Goal: Communication & Community: Share content

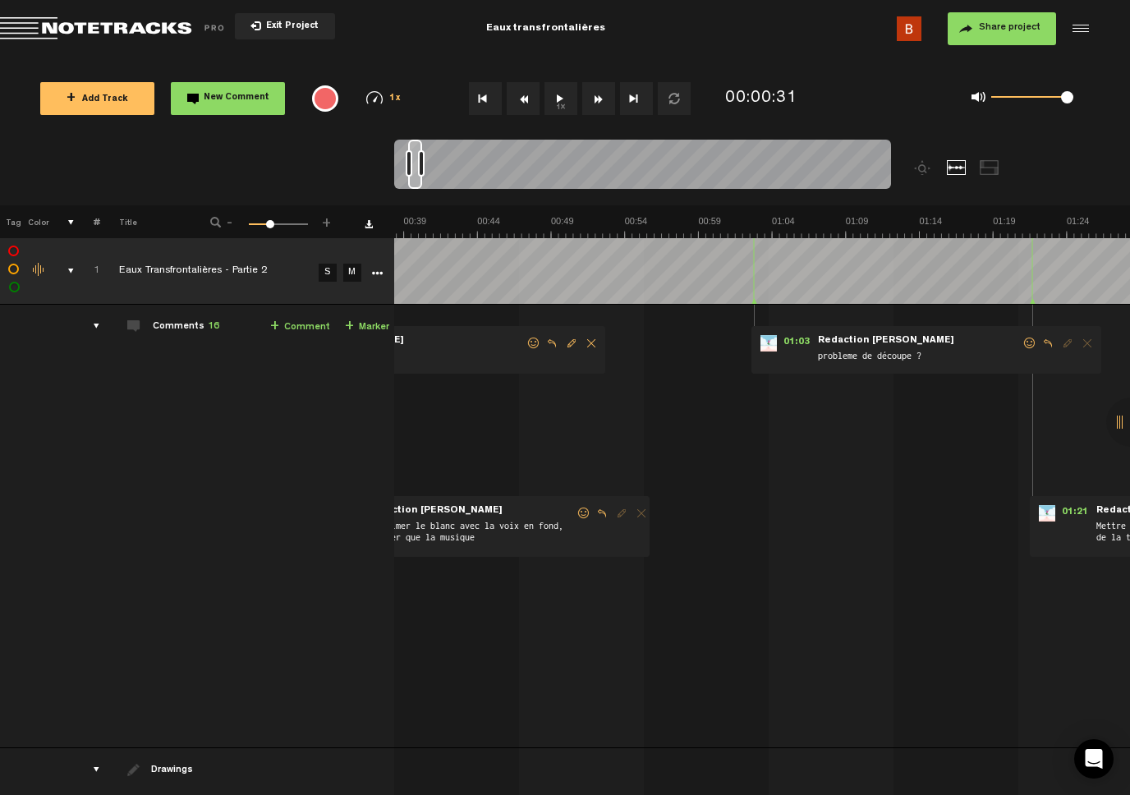
scroll to position [0, 621]
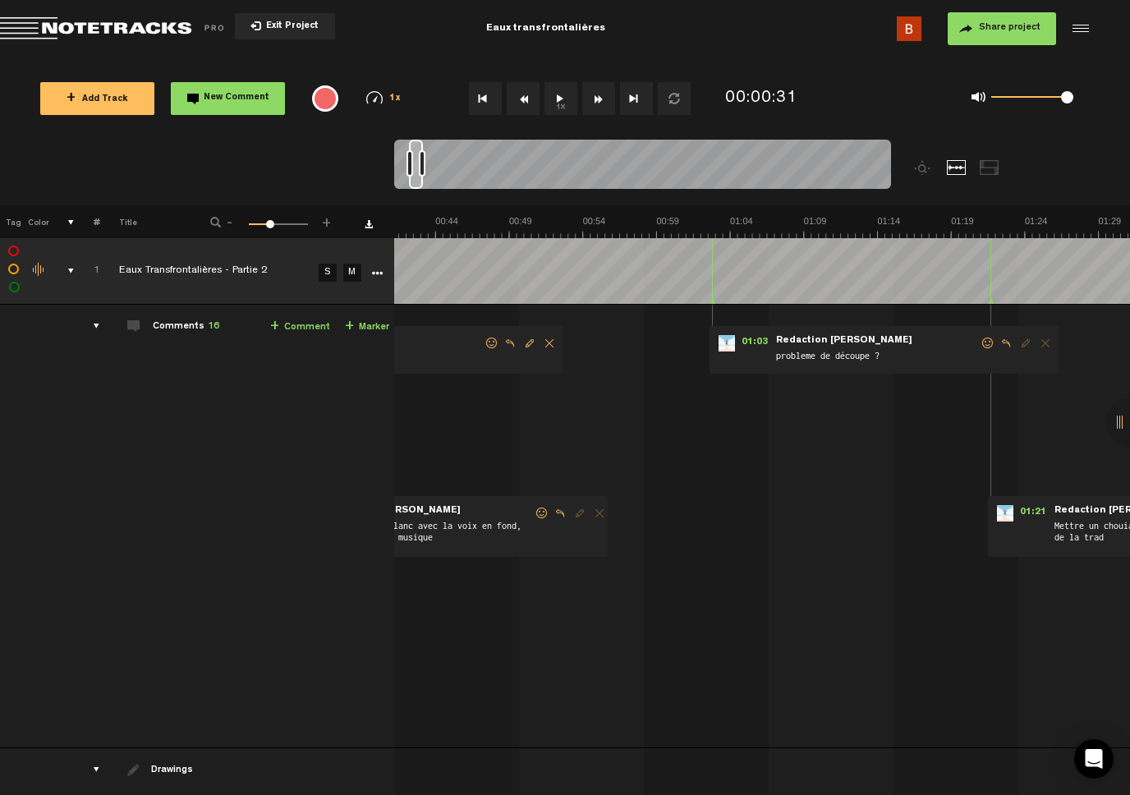
drag, startPoint x: 407, startPoint y: 152, endPoint x: 417, endPoint y: 151, distance: 9.1
click at [417, 151] on div at bounding box center [416, 164] width 14 height 49
click at [1007, 347] on span "Reply to comment" at bounding box center [1007, 344] width 20 height 12
type textarea "fichier original [PERSON_NAME]"
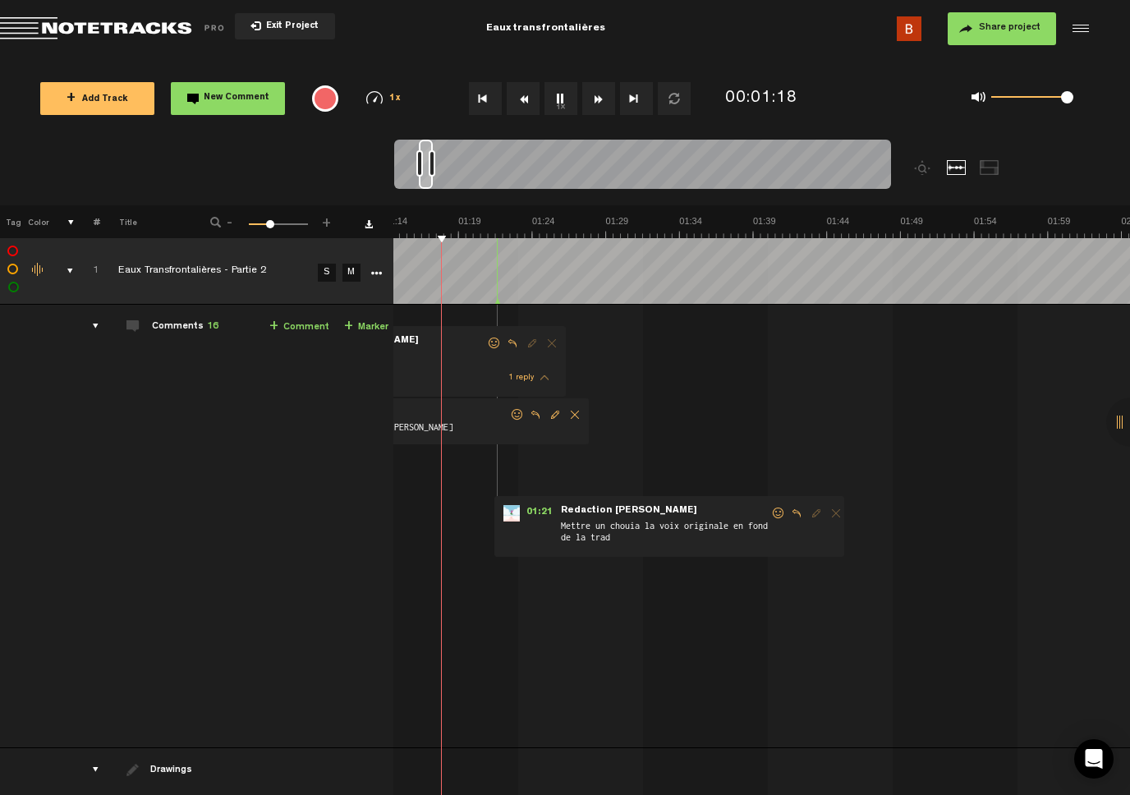
scroll to position [0, 1089]
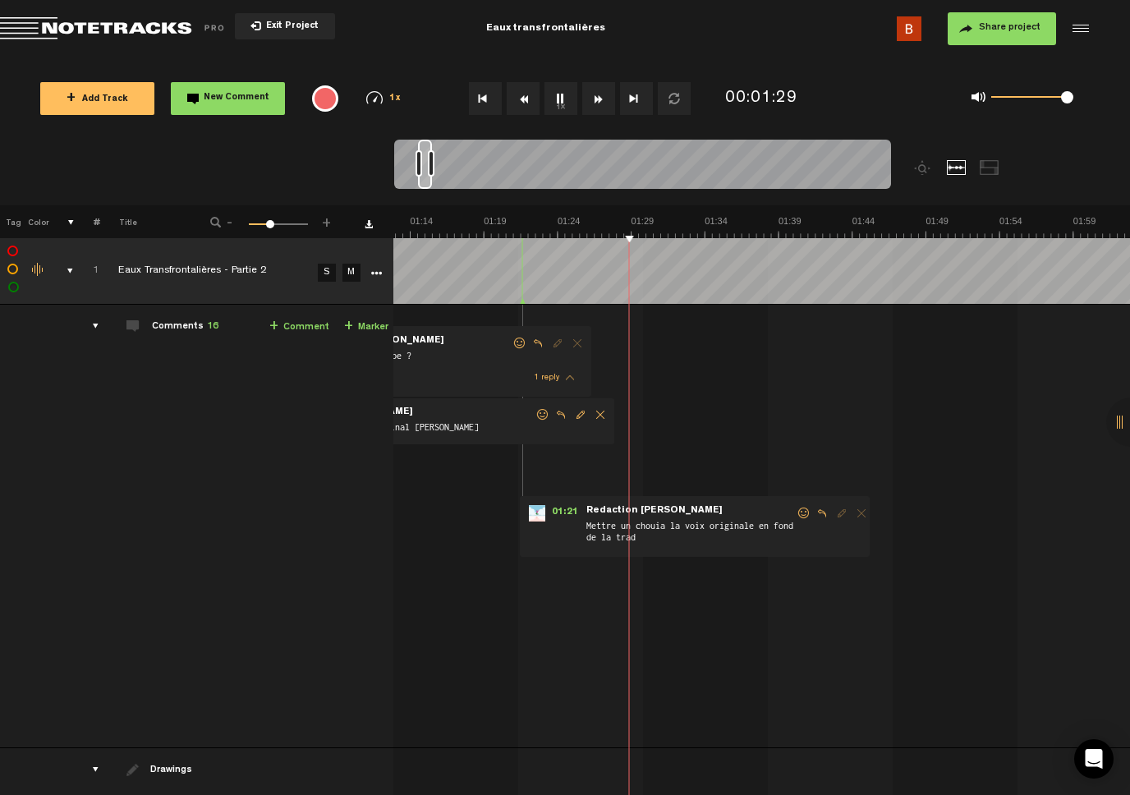
click at [240, 462] on td "Comments 16 + Comment + Marker" at bounding box center [246, 527] width 294 height 444
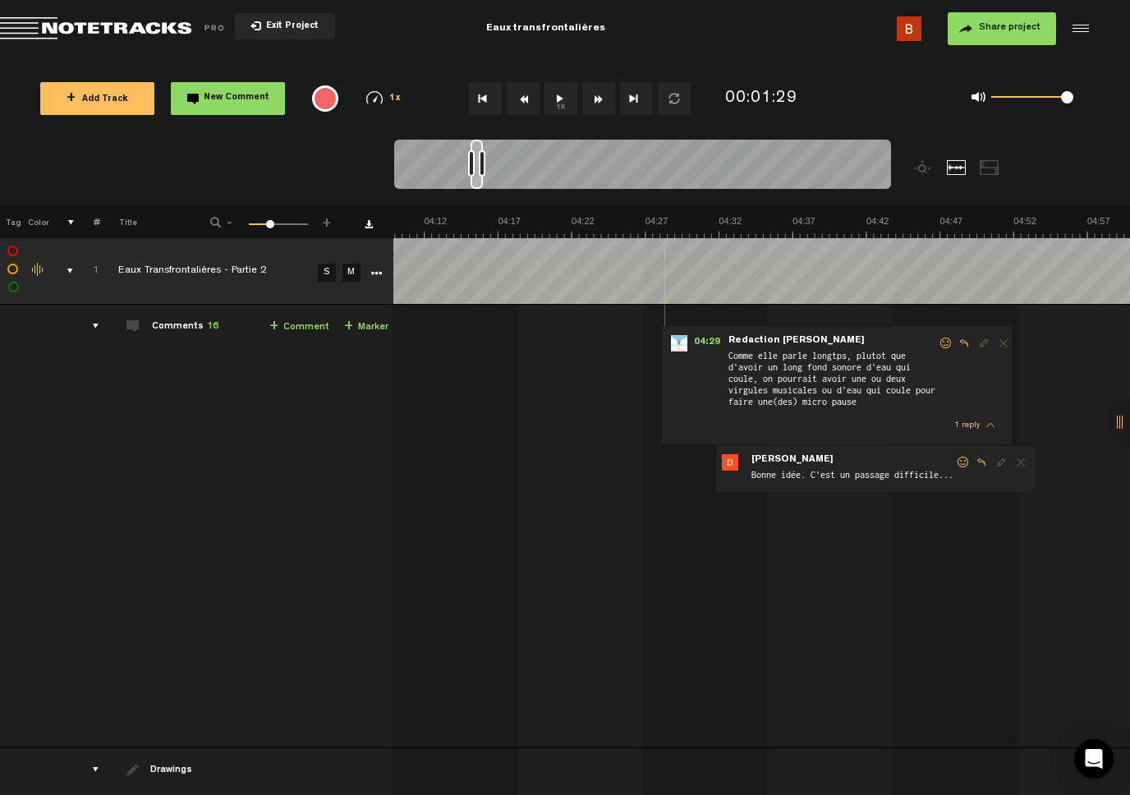
scroll to position [0, 3727]
drag, startPoint x: 448, startPoint y: 153, endPoint x: 477, endPoint y: 149, distance: 29.9
click at [477, 149] on div at bounding box center [477, 164] width 12 height 49
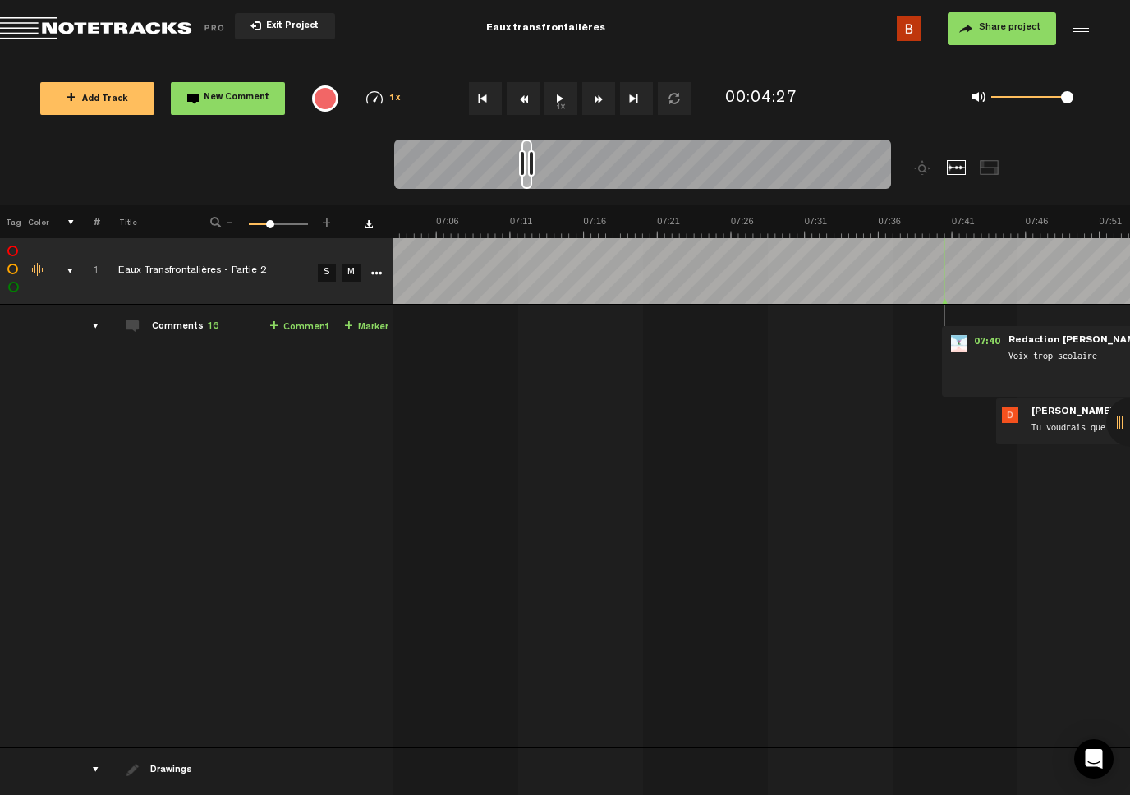
scroll to position [0, 6377]
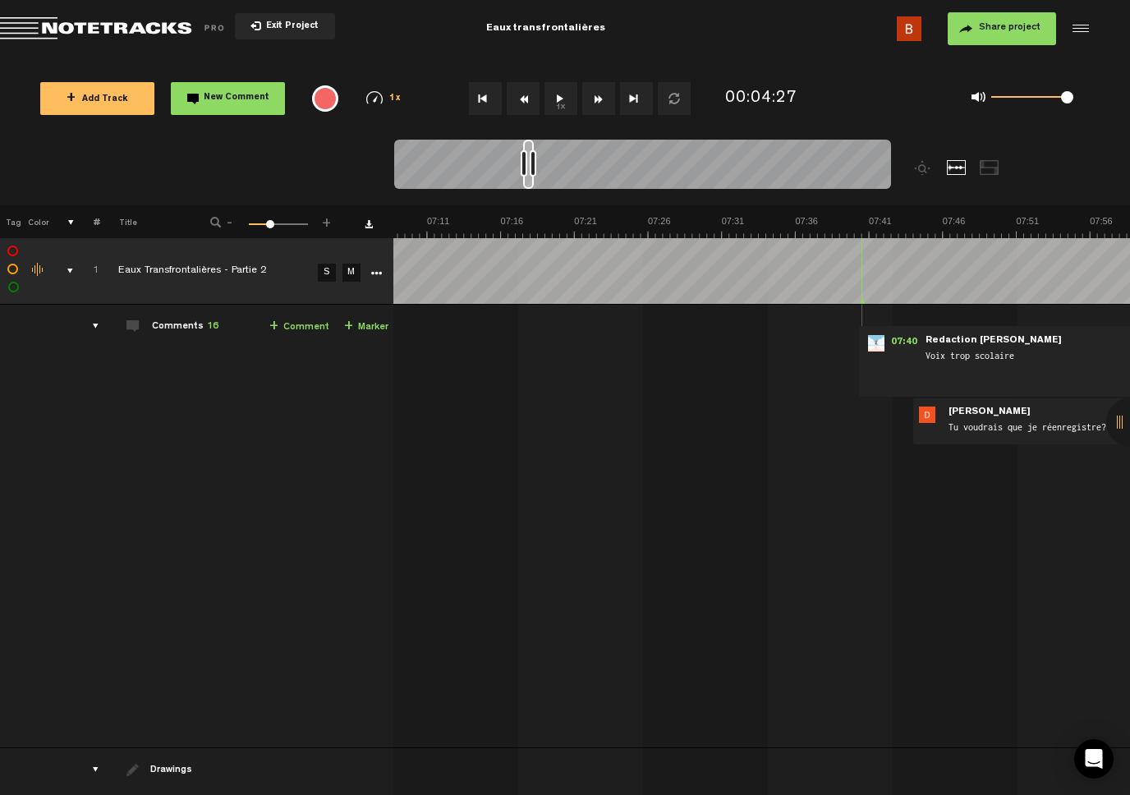
drag, startPoint x: 477, startPoint y: 150, endPoint x: 530, endPoint y: 141, distance: 53.2
click at [530, 141] on div at bounding box center [528, 164] width 11 height 49
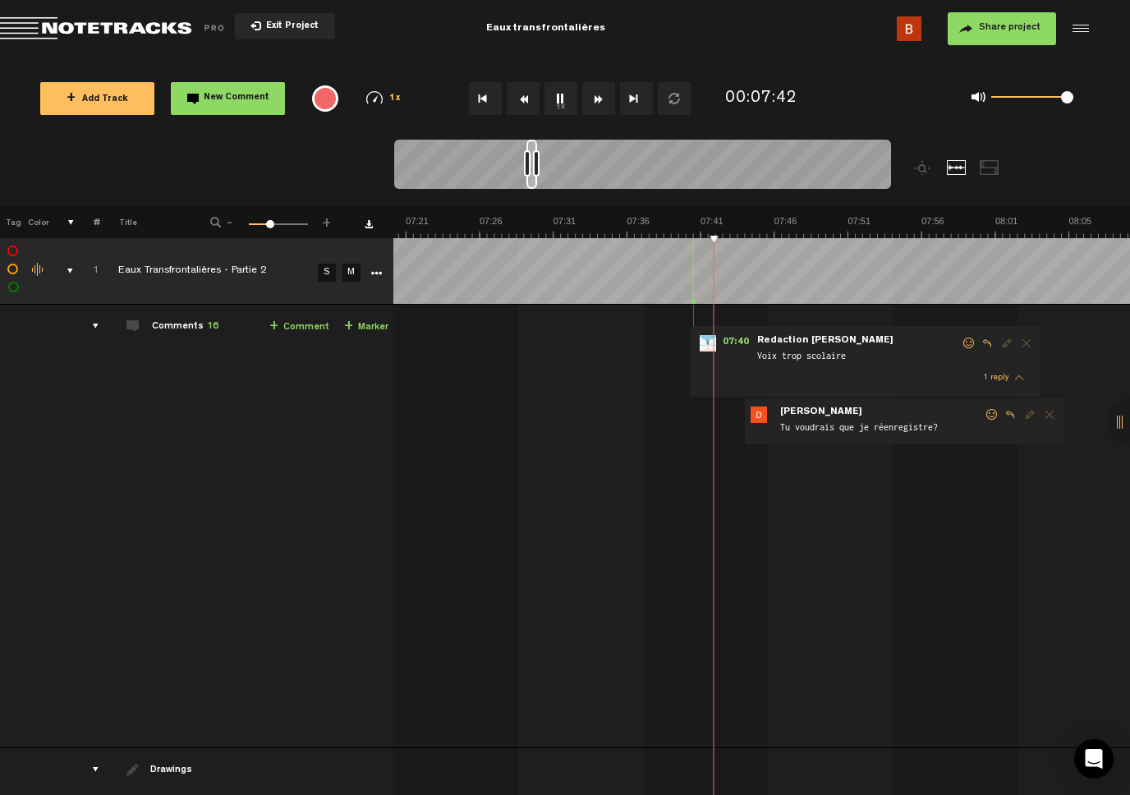
scroll to position [0, 6644]
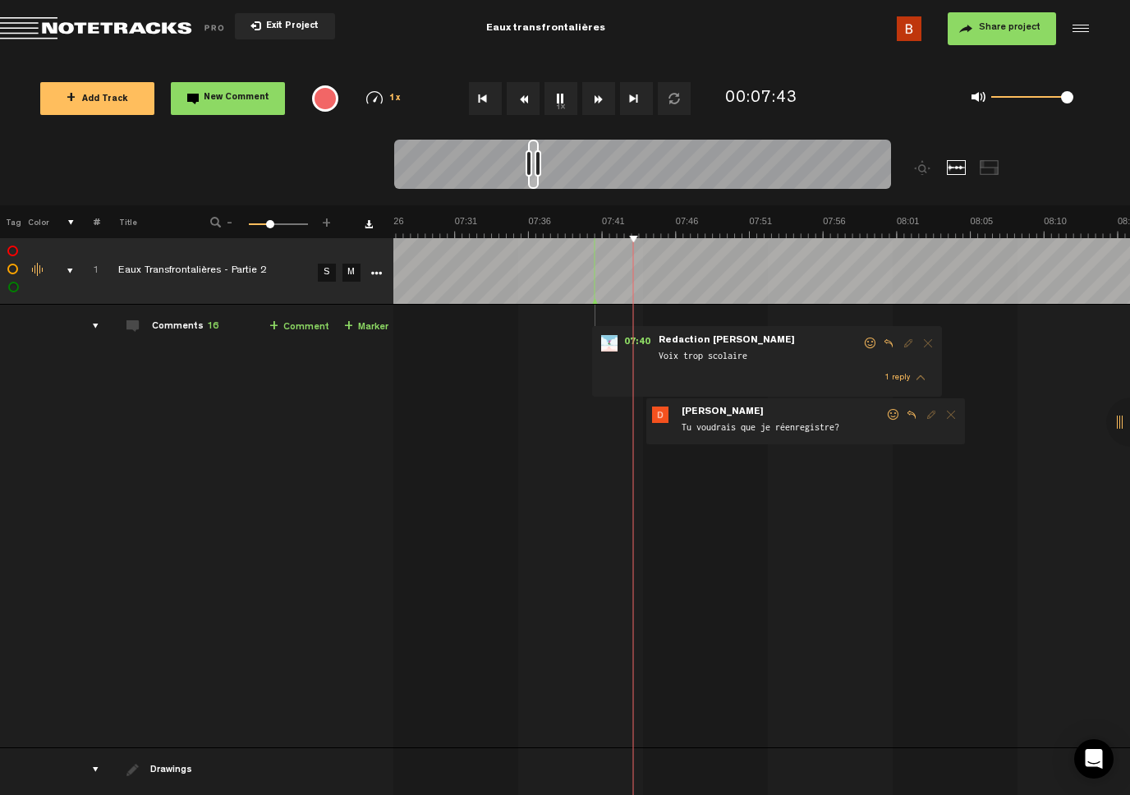
click at [550, 403] on td "1 Eaux Transfrontalières - Partie 2 S M Eaux Transfrontalières - Partie 2 by …" at bounding box center [762, 527] width 737 height 444
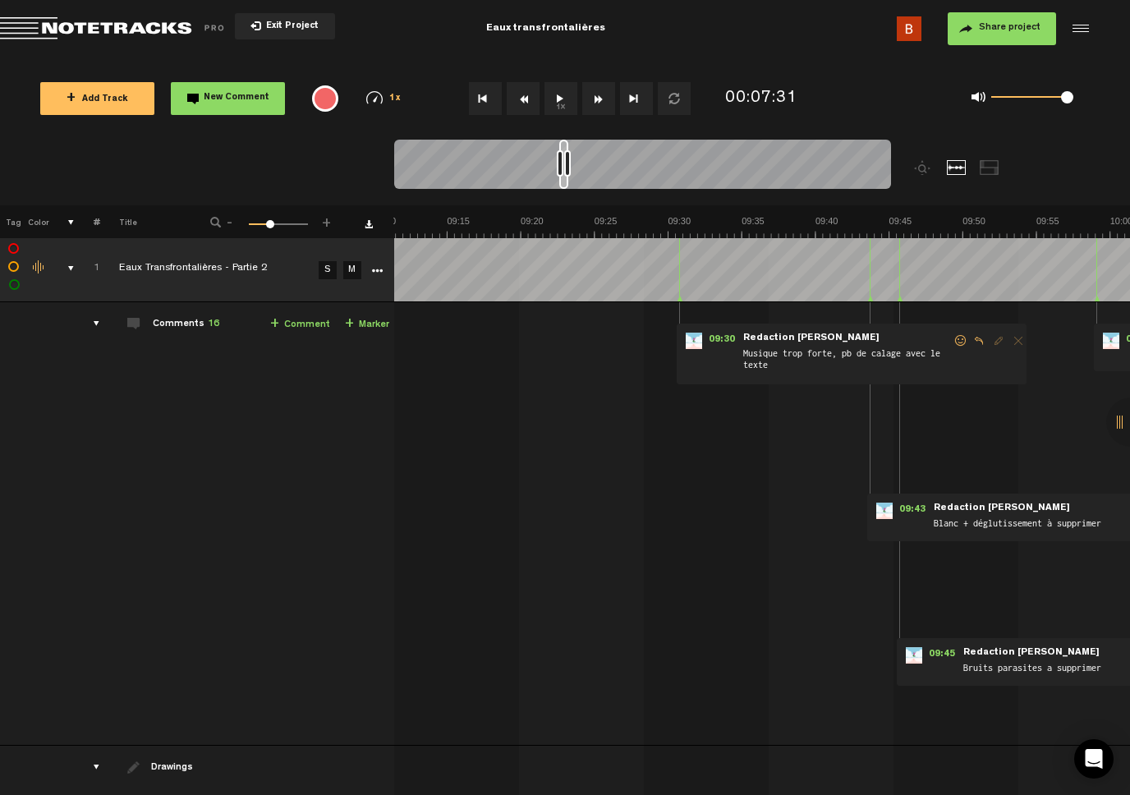
scroll to position [0, 8200]
drag, startPoint x: 535, startPoint y: 146, endPoint x: 566, endPoint y: 143, distance: 31.4
click at [566, 143] on div at bounding box center [563, 164] width 9 height 49
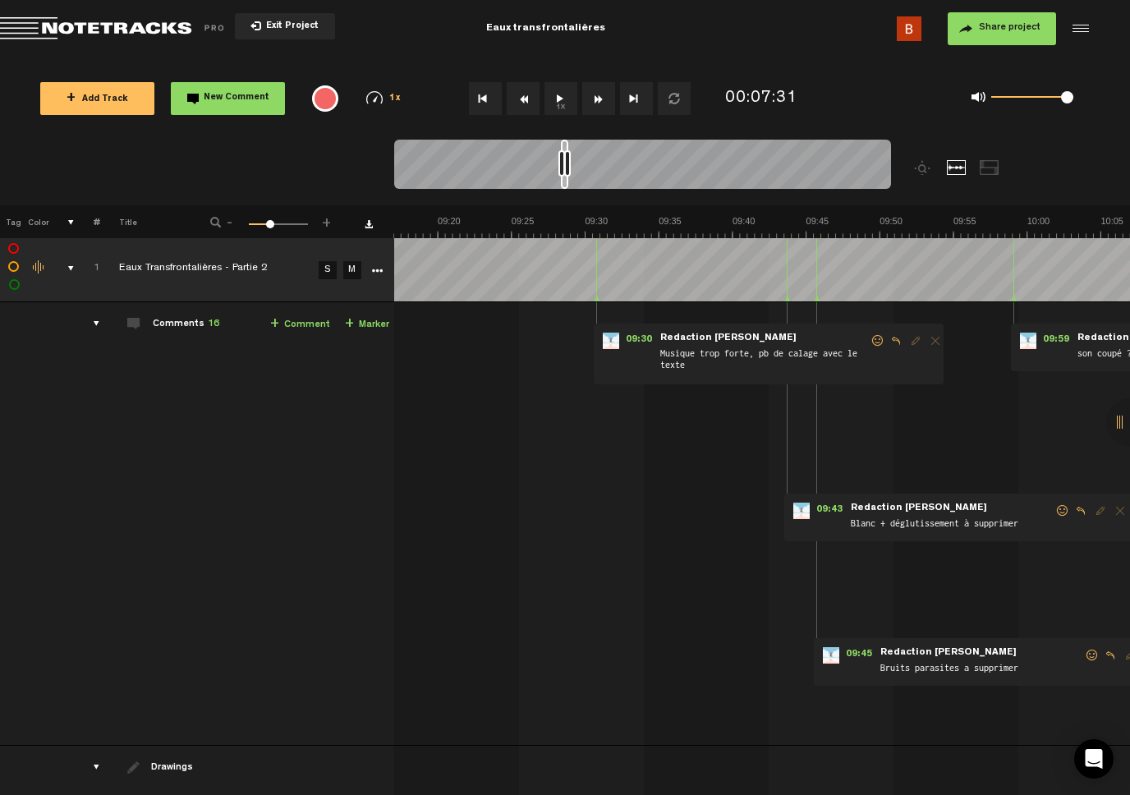
click at [567, 143] on div at bounding box center [564, 164] width 7 height 49
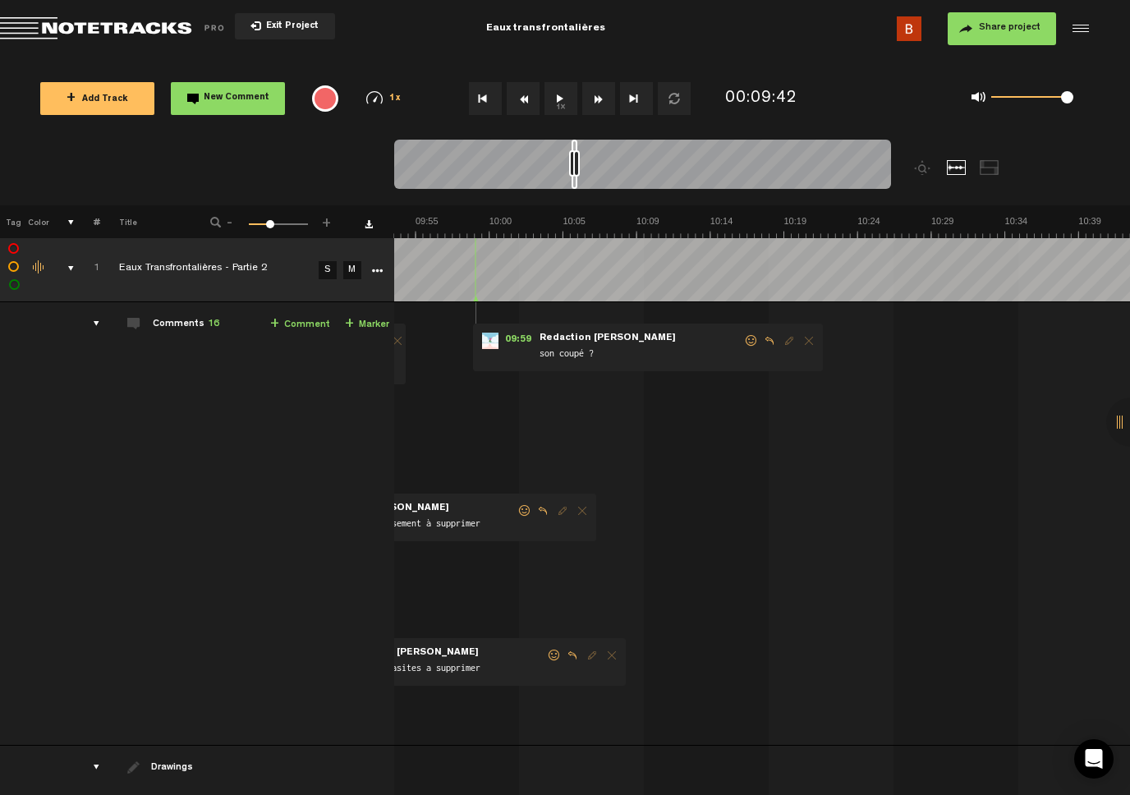
scroll to position [0, 8821]
drag, startPoint x: 565, startPoint y: 145, endPoint x: 576, endPoint y: 140, distance: 11.8
click at [576, 140] on div at bounding box center [575, 164] width 6 height 49
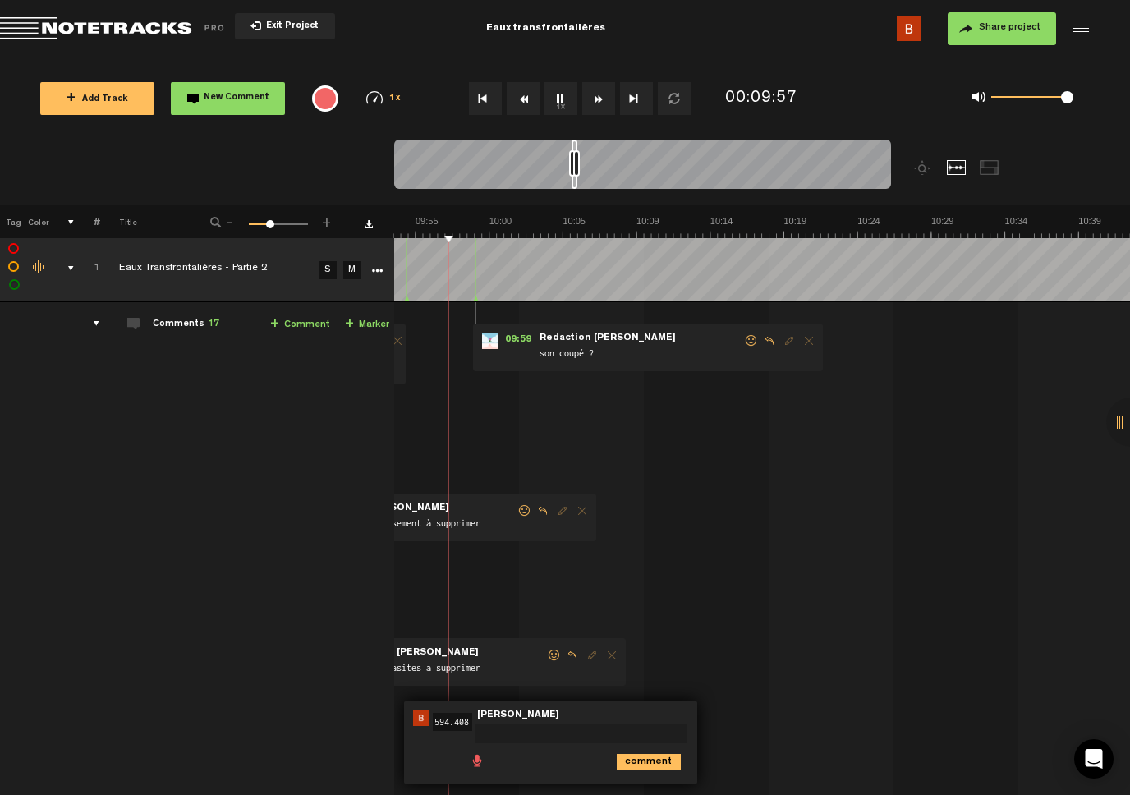
click at [424, 619] on img at bounding box center [421, 718] width 16 height 16
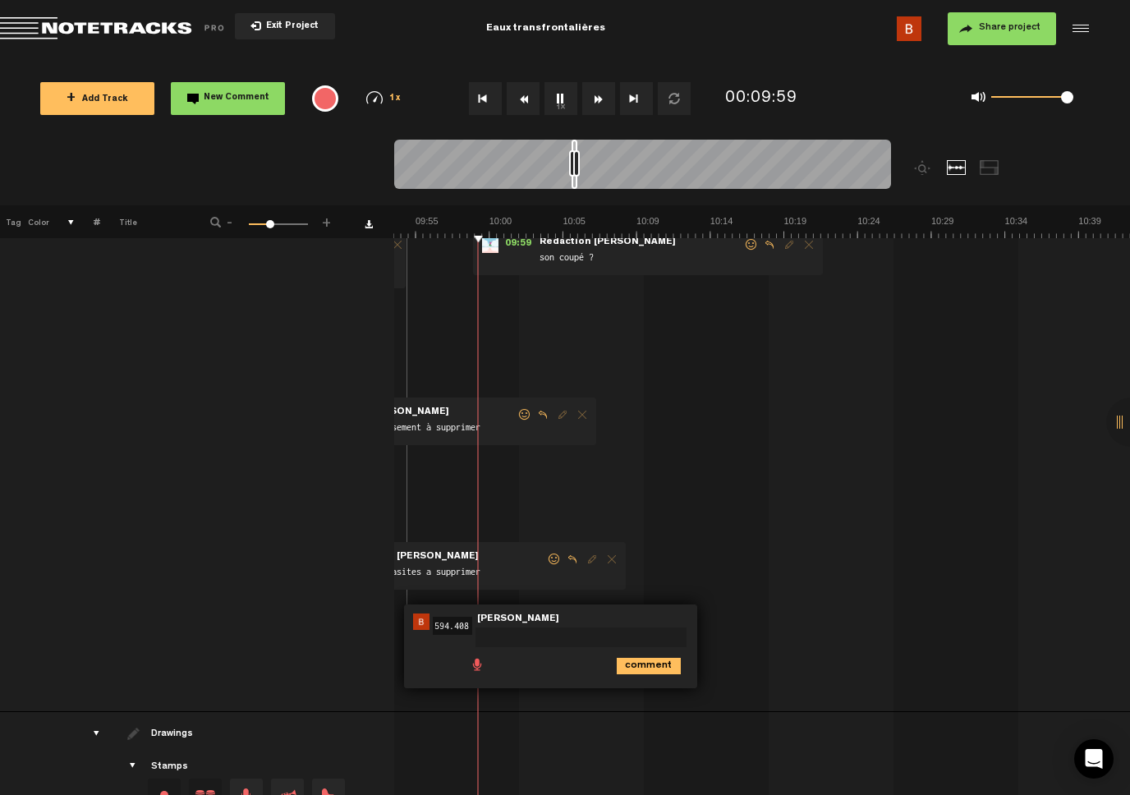
scroll to position [120, 0]
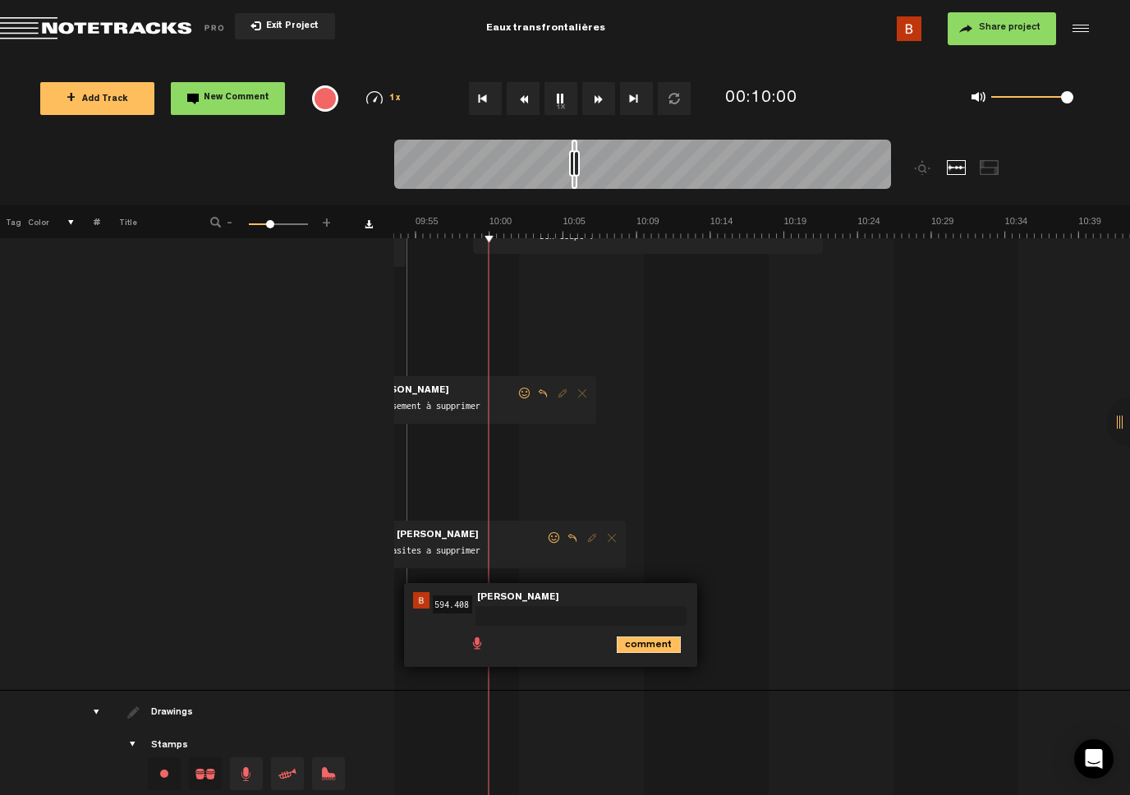
click at [638, 619] on icon "comment" at bounding box center [649, 645] width 64 height 16
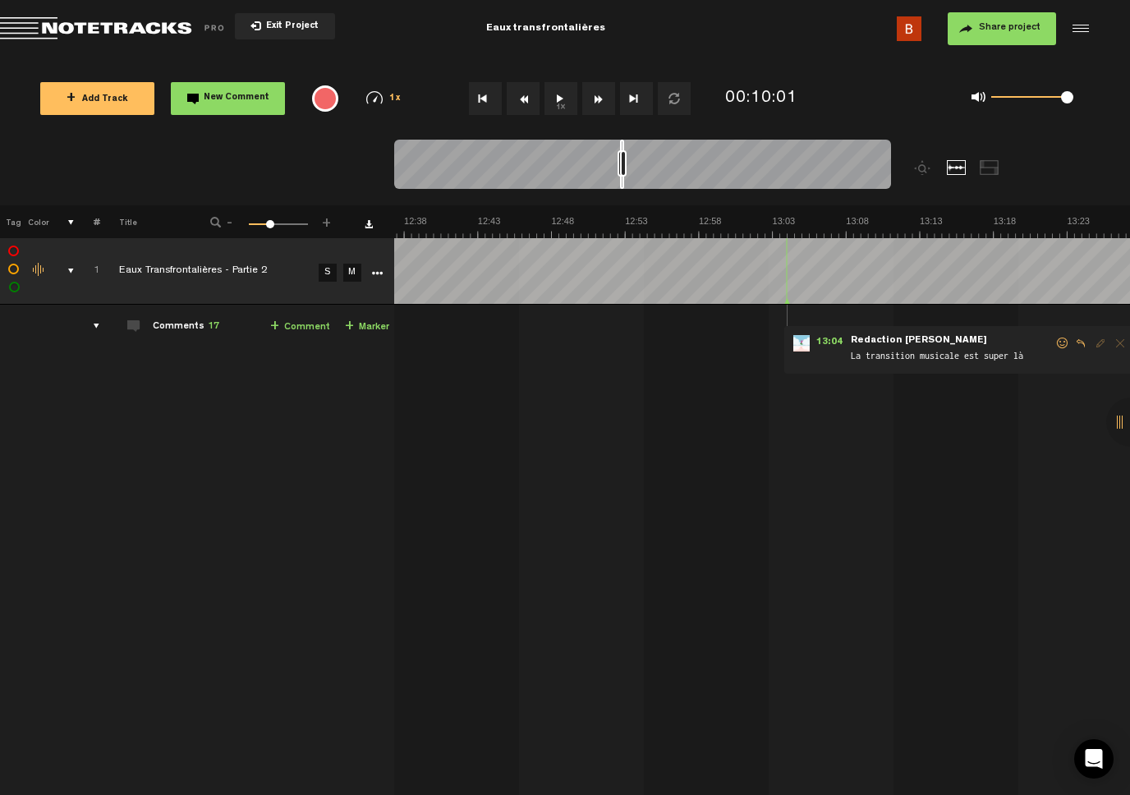
scroll to position [0, 11306]
click at [626, 142] on div at bounding box center [642, 167] width 497 height 55
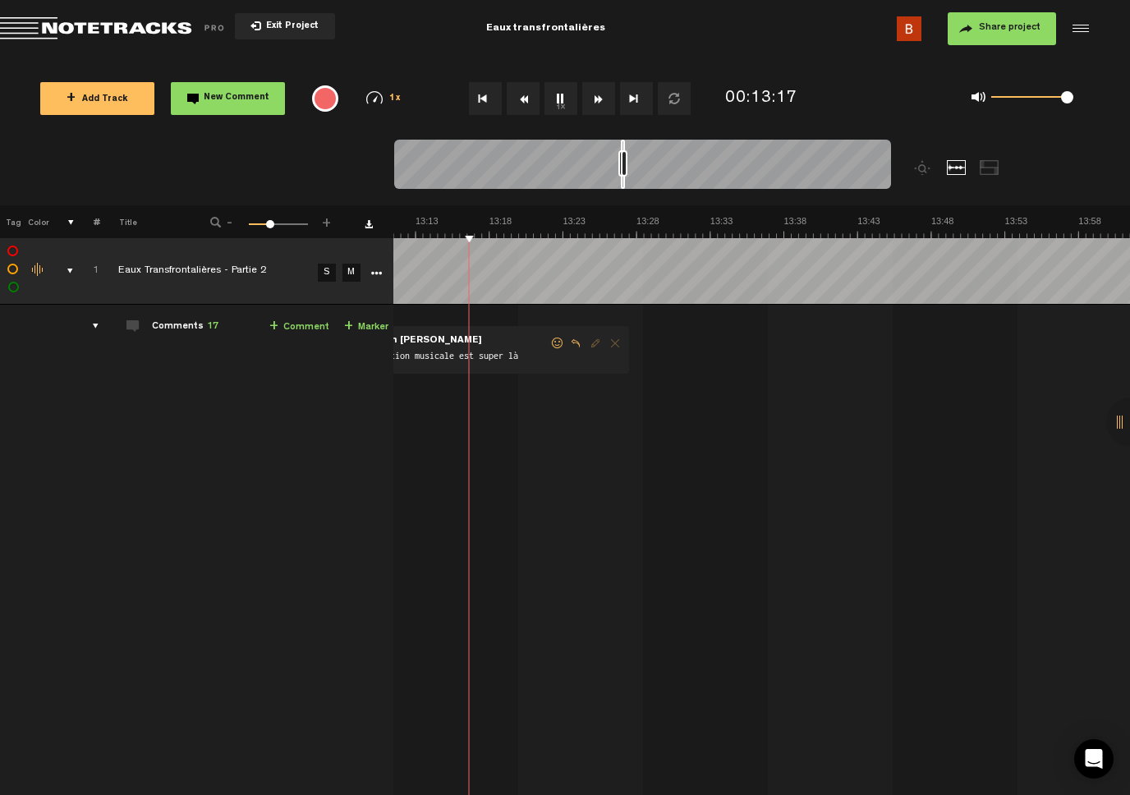
scroll to position [0, 11768]
click at [599, 494] on td "1 Eaux Transfrontalières - Partie 2 S M Eaux Transfrontalières - Partie 2 by …" at bounding box center [762, 558] width 737 height 506
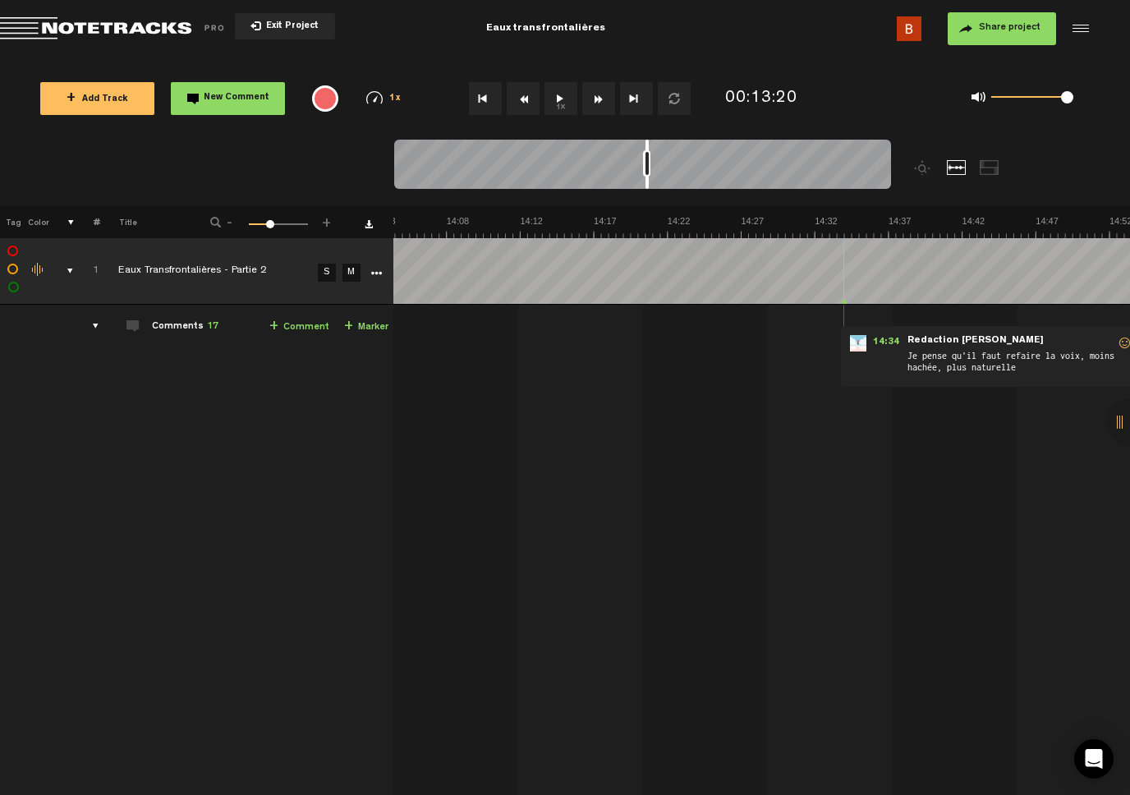
scroll to position [0, 12589]
drag, startPoint x: 624, startPoint y: 144, endPoint x: 649, endPoint y: 142, distance: 25.5
click at [649, 142] on div at bounding box center [648, 164] width 3 height 49
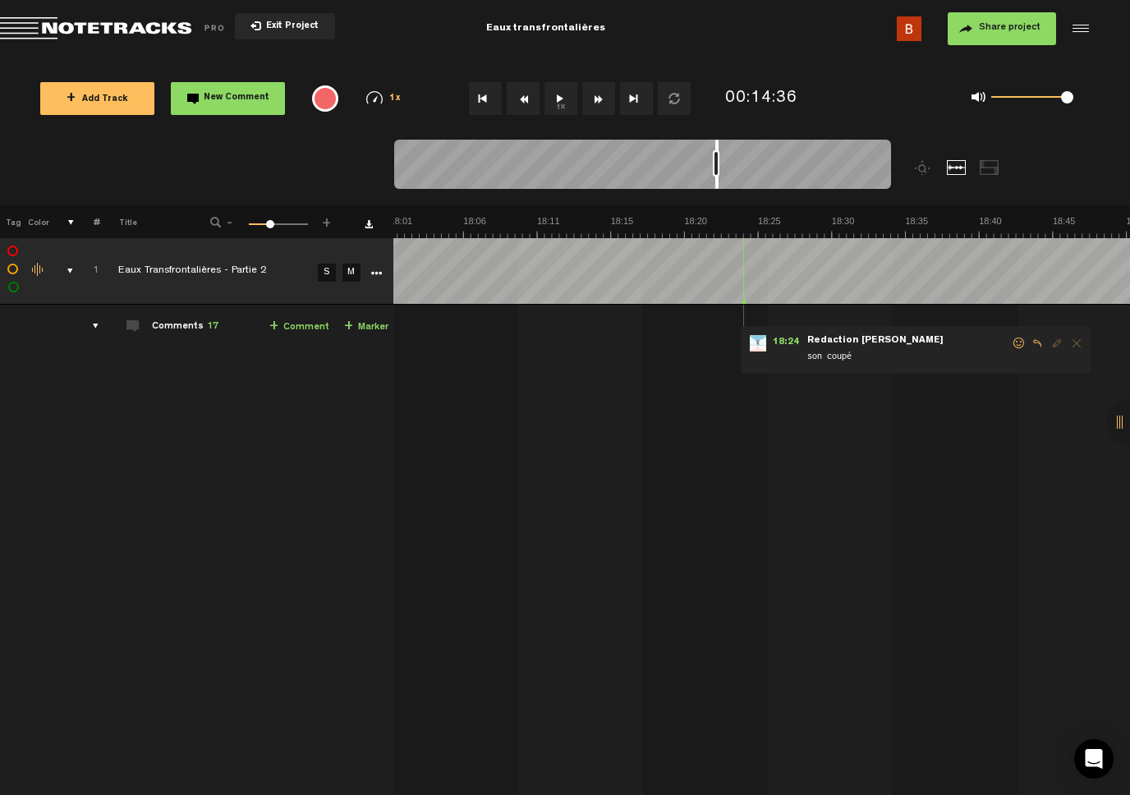
scroll to position [0, 16068]
drag, startPoint x: 648, startPoint y: 145, endPoint x: 717, endPoint y: 132, distance: 70.1
click at [717, 58] on div "Loading... 100% + Add Track New Comment 1x 0.25x 0.5x 0.75x 1x 1.25x 1.5x 1.75x…" at bounding box center [565, 58] width 1130 height 0
click at [729, 383] on td "1 Eaux Transfrontalières - Partie 2 S M Eaux Transfrontalières - Partie 2 by …" at bounding box center [762, 558] width 737 height 506
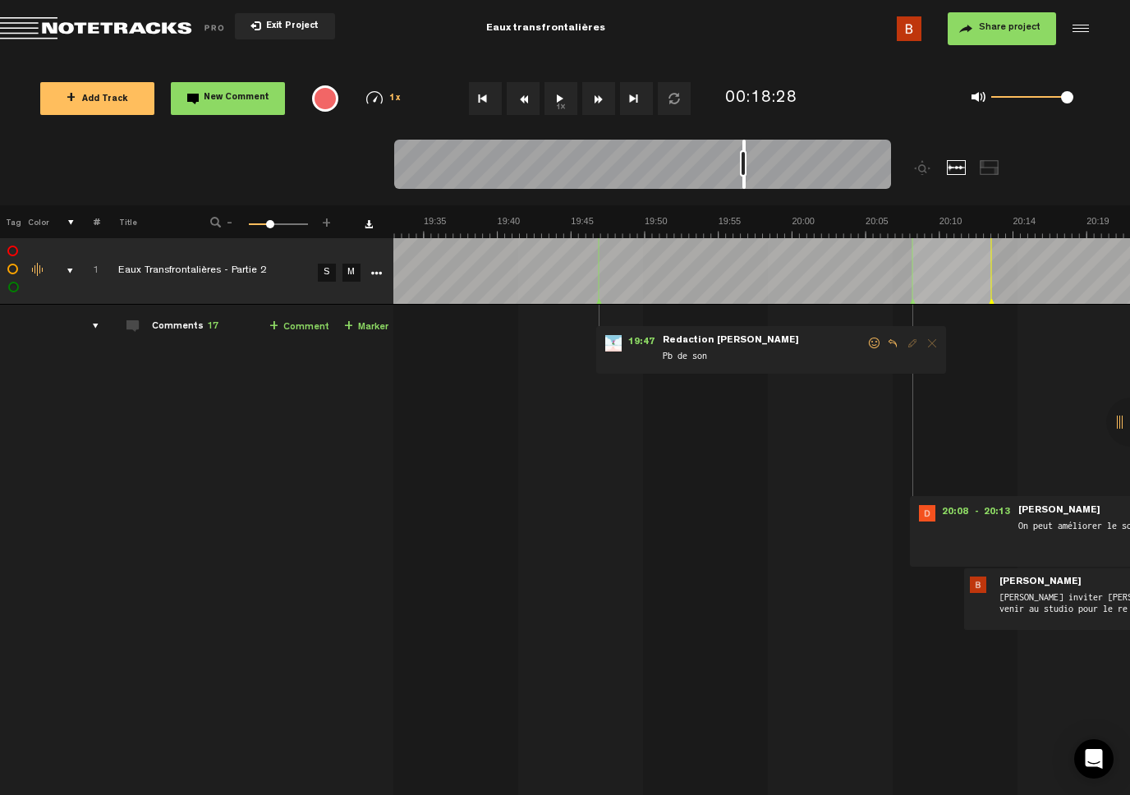
scroll to position [0, 17393]
drag, startPoint x: 716, startPoint y: 145, endPoint x: 742, endPoint y: 142, distance: 26.4
click at [743, 142] on div at bounding box center [744, 164] width 3 height 49
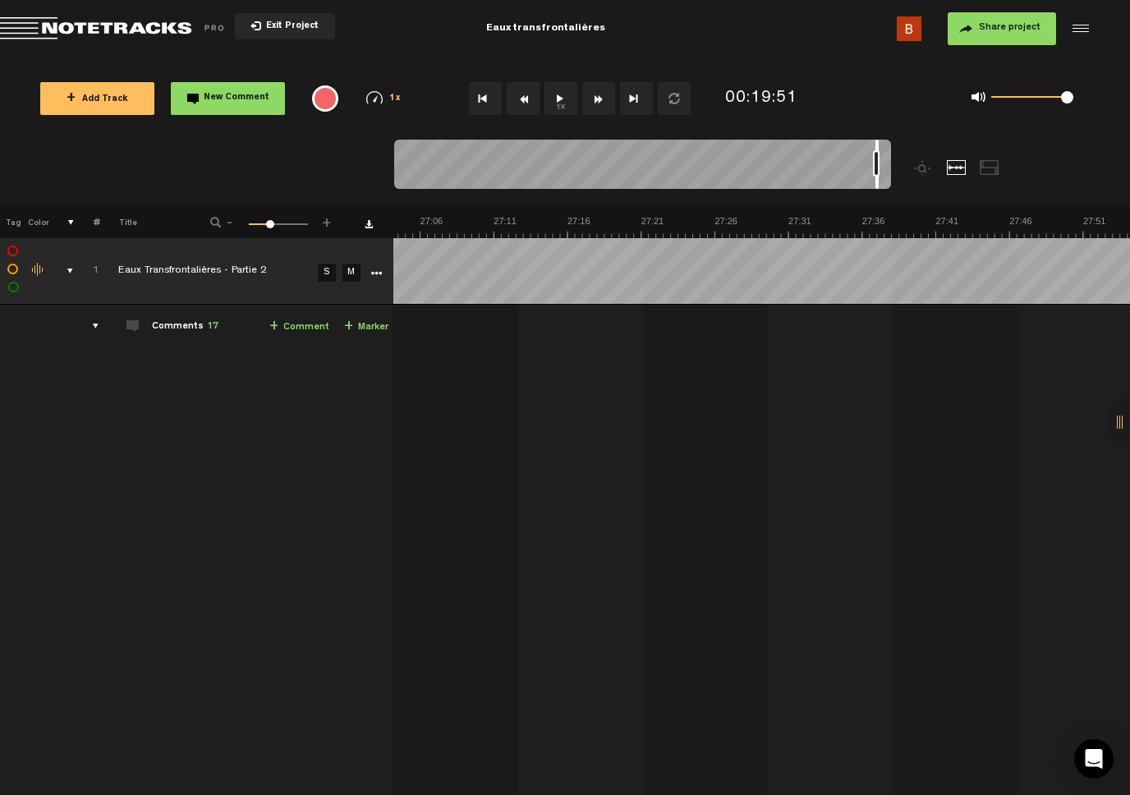
scroll to position [0, 24144]
drag, startPoint x: 799, startPoint y: 148, endPoint x: 876, endPoint y: 134, distance: 78.5
click at [876, 58] on div "Loading... 100% + Add Track New Comment 1x 0.25x 0.5x 0.75x 1x 1.25x 1.5x 1.75x…" at bounding box center [565, 58] width 1130 height 0
click at [877, 147] on div at bounding box center [877, 164] width 3 height 49
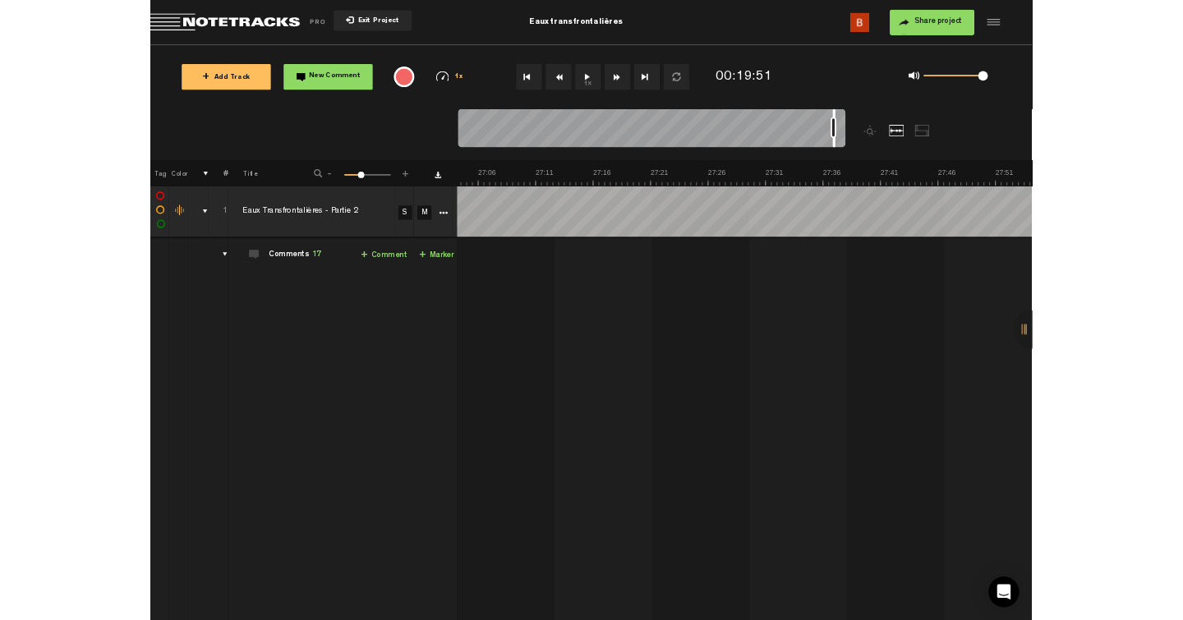
scroll to position [0, 24102]
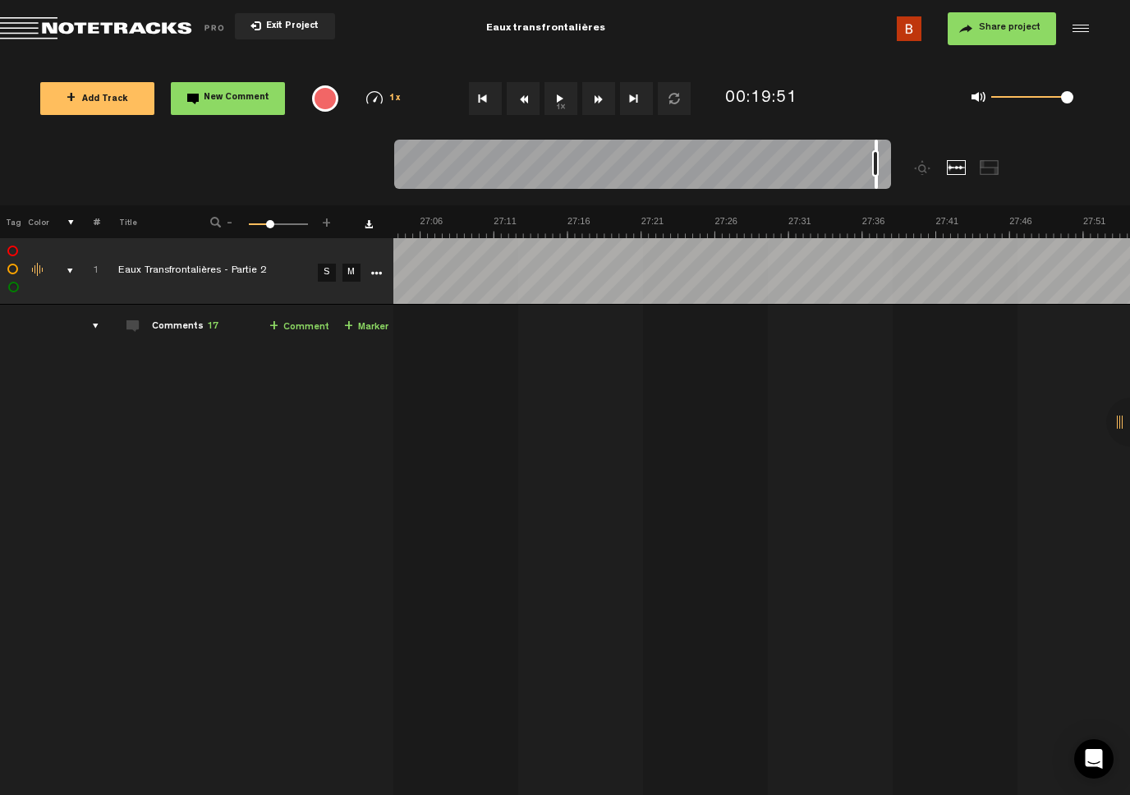
click at [876, 150] on div at bounding box center [876, 164] width 3 height 49
click at [723, 342] on td "1 Eaux Transfrontalières - Partie 2 S M Eaux Transfrontalières - Partie 2 by …" at bounding box center [762, 558] width 737 height 506
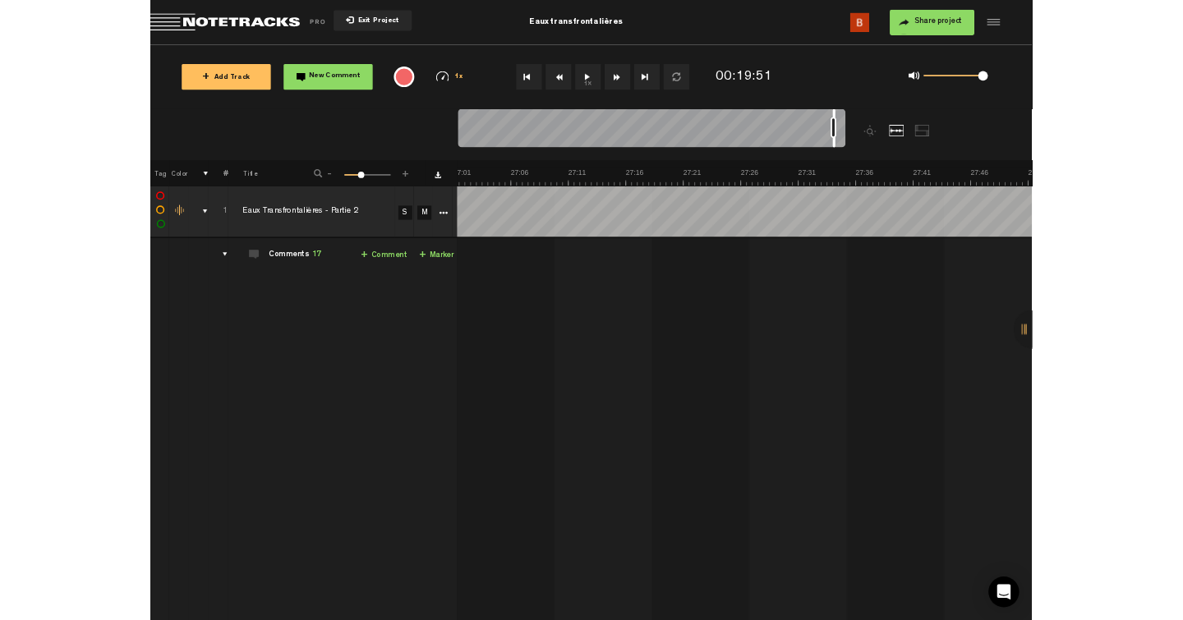
scroll to position [0, 0]
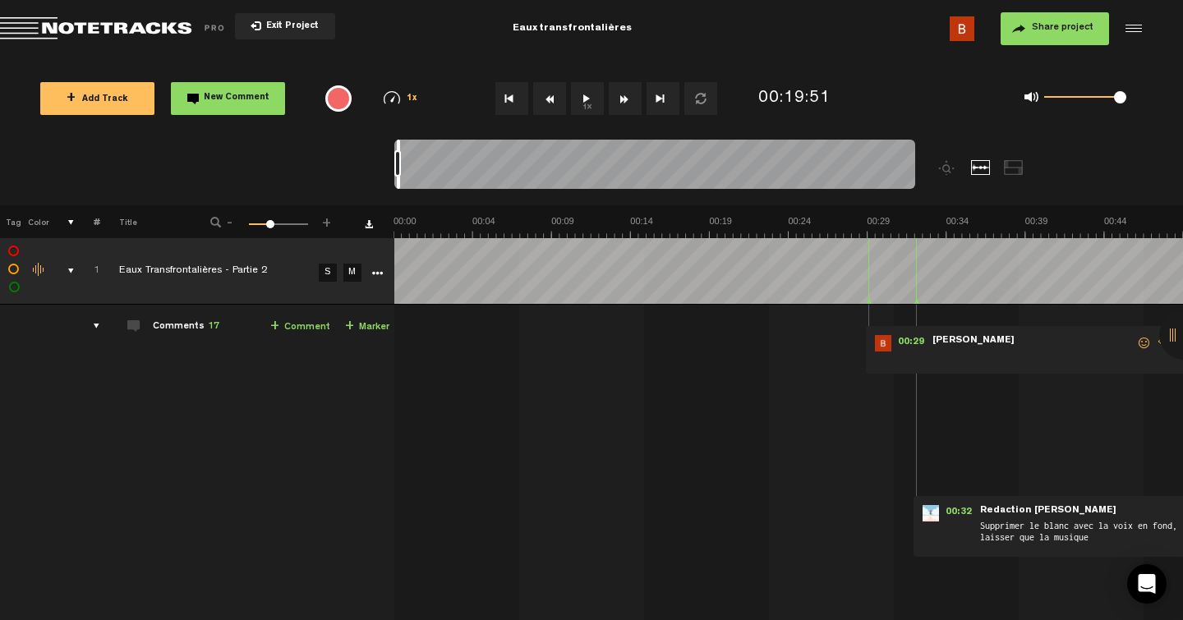
click at [74, 267] on div "comments, stamps & drawings" at bounding box center [64, 271] width 25 height 16
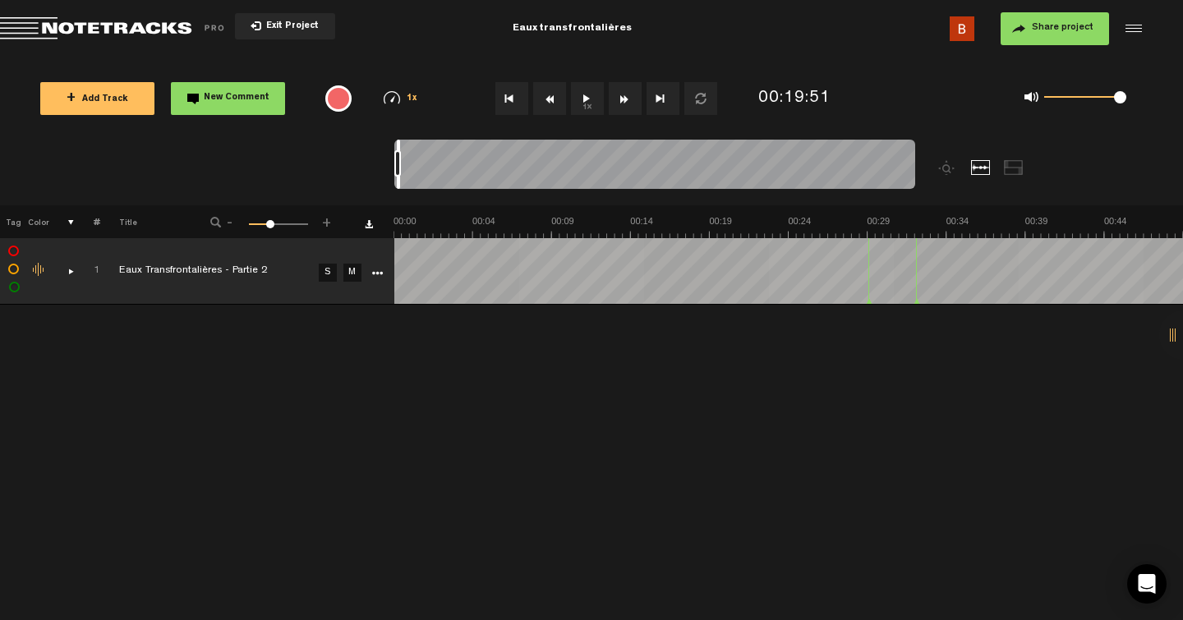
click at [380, 269] on icon "More" at bounding box center [377, 274] width 12 height 12
click at [69, 265] on div "comments, stamps & drawings" at bounding box center [64, 271] width 25 height 16
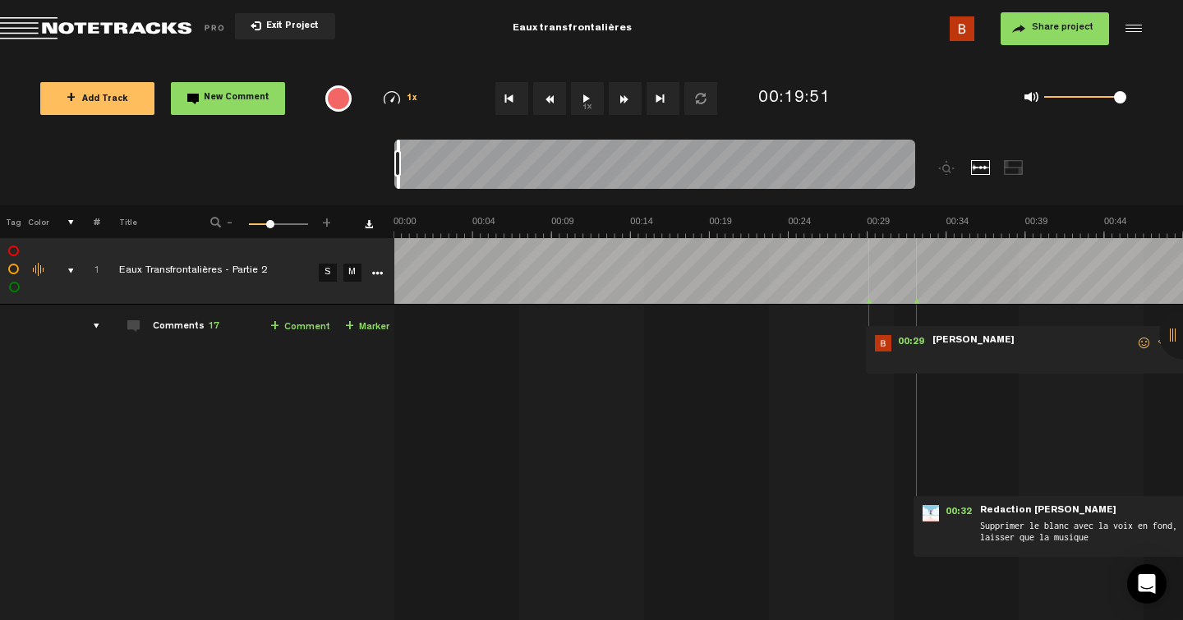
click at [374, 274] on icon "More" at bounding box center [377, 274] width 12 height 12
click at [380, 269] on icon "More" at bounding box center [377, 274] width 12 height 12
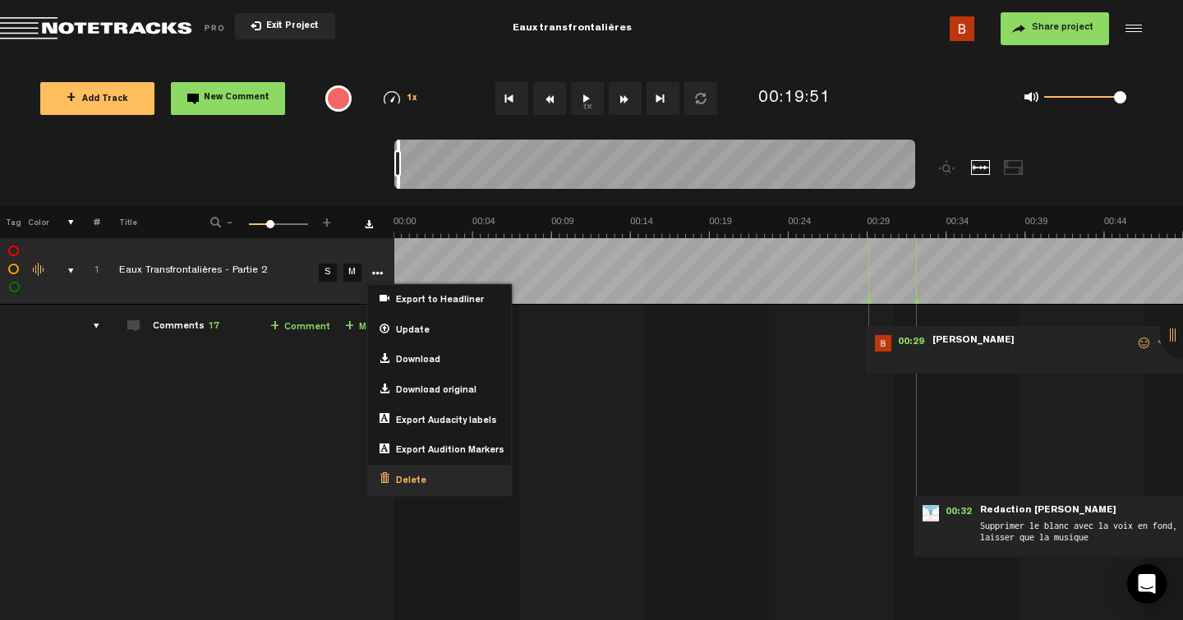
click at [418, 481] on span "Delete" at bounding box center [407, 482] width 37 height 14
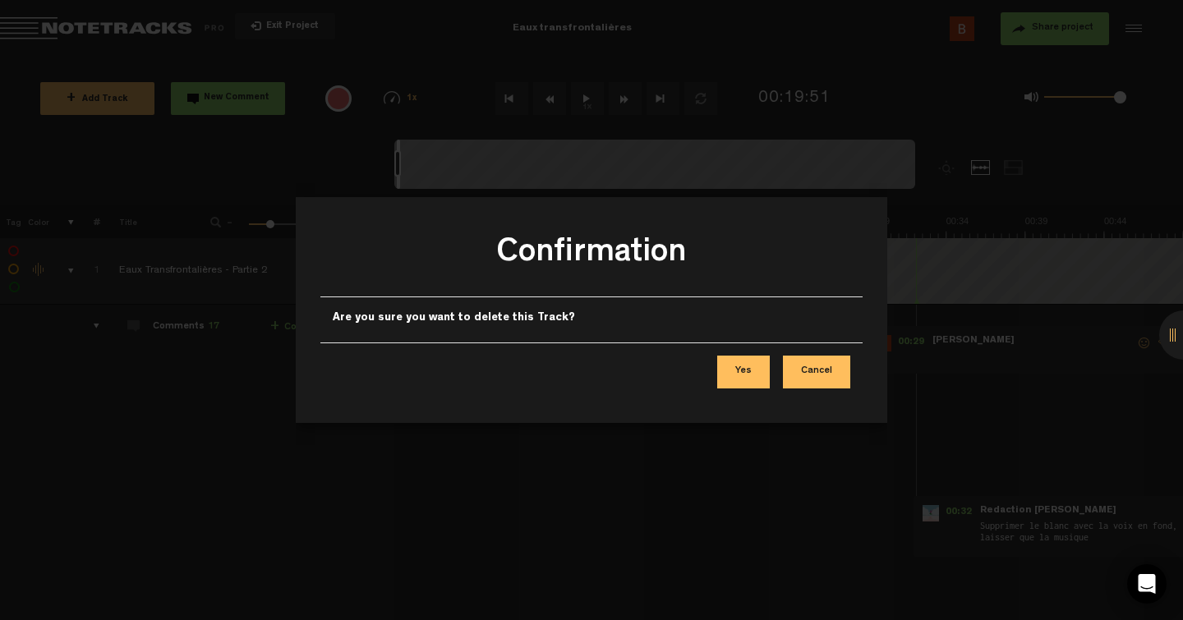
click at [748, 373] on button "Yes" at bounding box center [743, 372] width 53 height 33
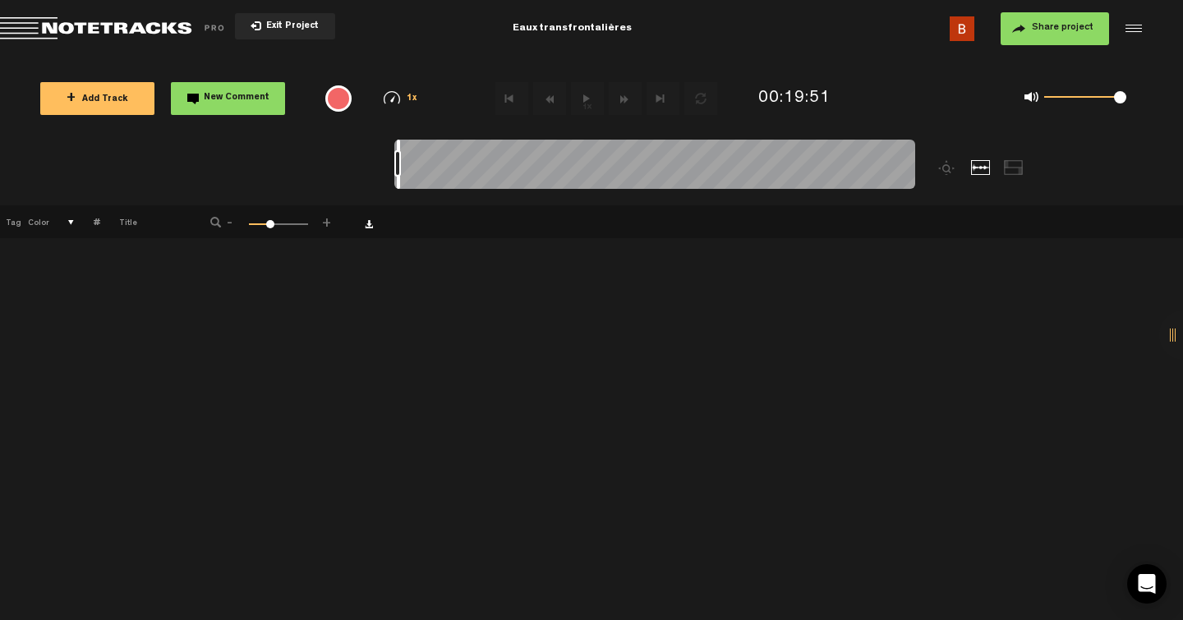
click at [119, 108] on button "+ Add Track" at bounding box center [97, 98] width 114 height 33
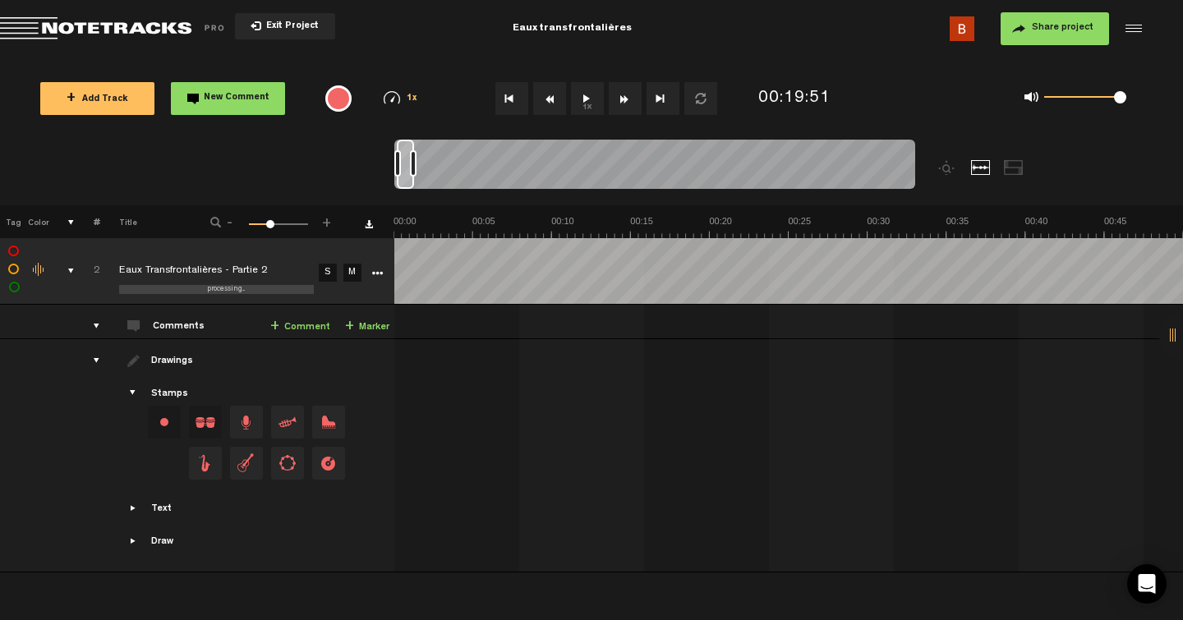
click at [354, 171] on nt-zoom-navigation-bar at bounding box center [591, 173] width 1183 height 66
click at [297, 170] on nt-zoom-navigation-bar at bounding box center [591, 173] width 1183 height 66
click at [250, 287] on div "processing..." at bounding box center [226, 289] width 214 height 9
click at [182, 188] on nt-zoom-navigation-bar at bounding box center [591, 173] width 1183 height 66
click at [69, 265] on div "comments, stamps & drawings" at bounding box center [64, 271] width 25 height 16
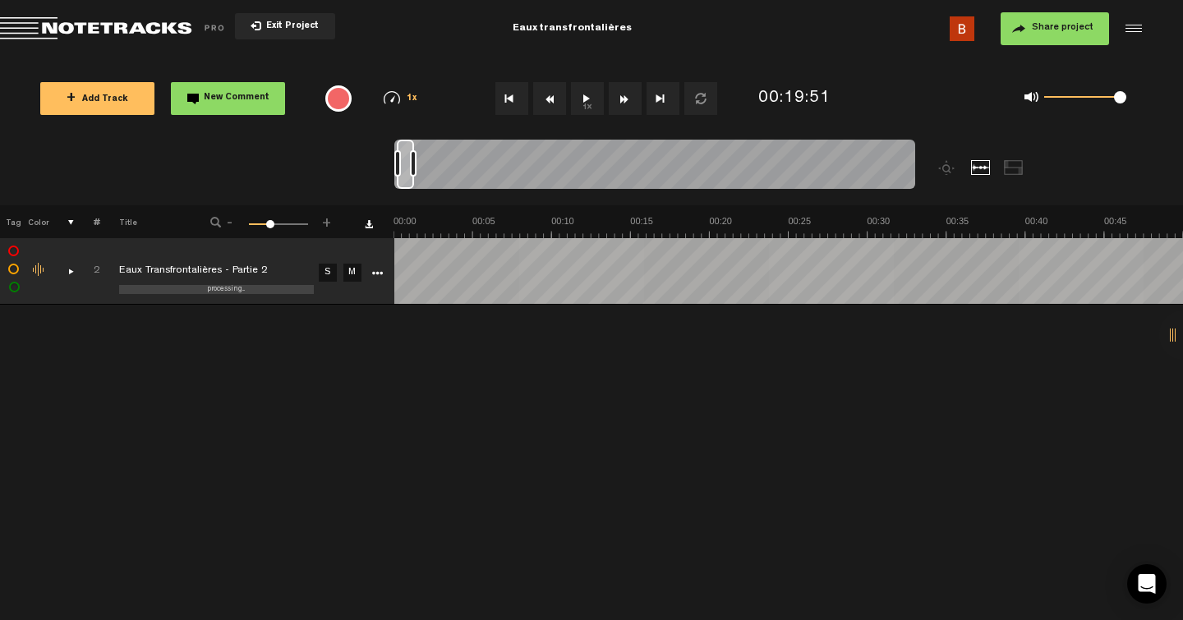
click at [69, 265] on div "comments, stamps & drawings" at bounding box center [64, 271] width 25 height 16
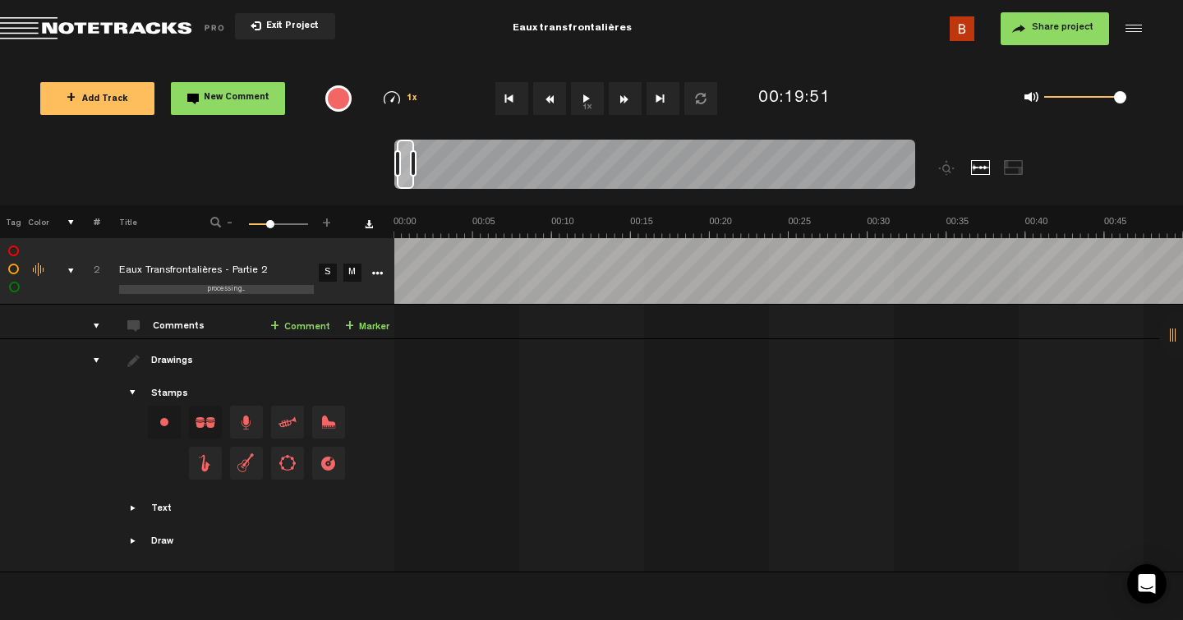
click at [150, 361] on div "Drawings" at bounding box center [247, 361] width 286 height 15
click at [98, 329] on div "comments" at bounding box center [89, 326] width 25 height 16
click at [149, 283] on td "processing... Eaux Transfrontalières - Partie 2" at bounding box center [207, 271] width 214 height 67
click at [132, 190] on nt-zoom-navigation-bar at bounding box center [591, 173] width 1183 height 66
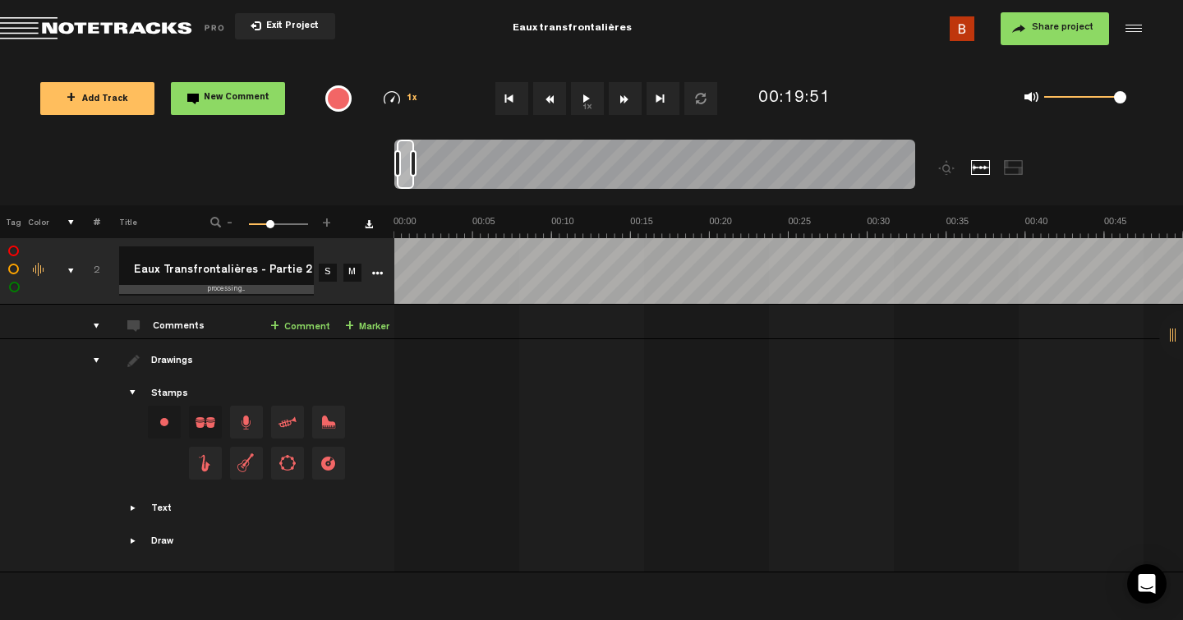
click at [146, 169] on nt-zoom-navigation-bar at bounding box center [591, 173] width 1183 height 66
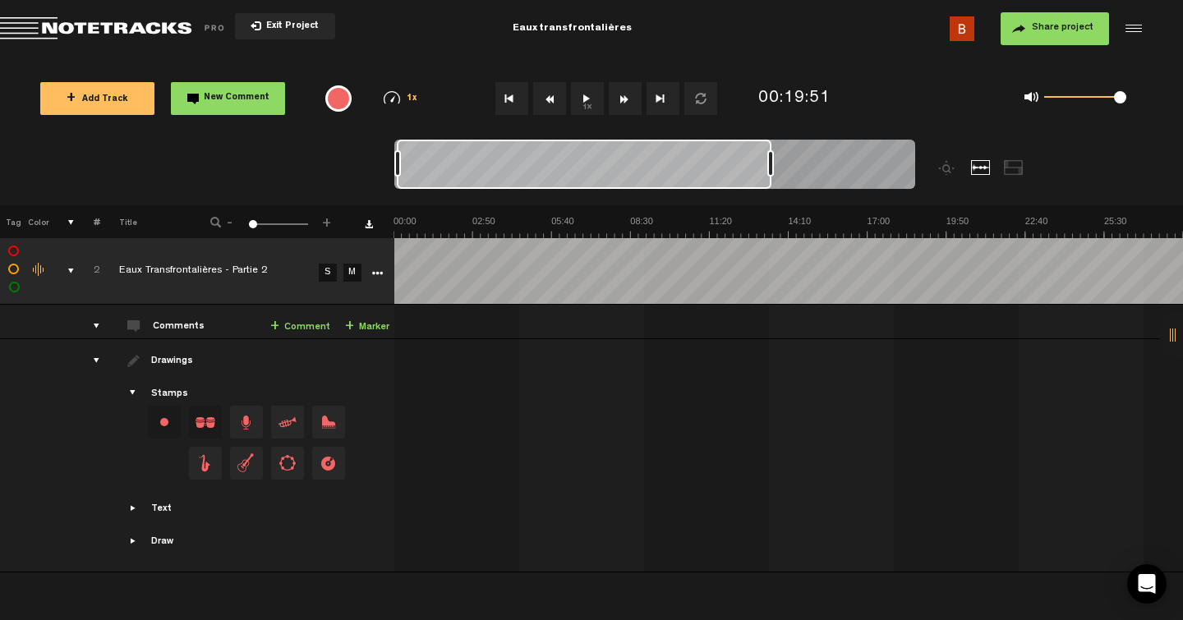
drag, startPoint x: 758, startPoint y: 167, endPoint x: 288, endPoint y: 127, distance: 472.4
click at [288, 58] on div "Loading... 100% + Add Track New Comment 1x 0.25x 0.5x 0.75x 1x 1.25x 1.5x 1.75x…" at bounding box center [591, 58] width 1183 height 0
drag, startPoint x: 769, startPoint y: 173, endPoint x: 904, endPoint y: 172, distance: 134.7
click at [886, 172] on div at bounding box center [882, 163] width 7 height 26
click at [76, 269] on td "2" at bounding box center [87, 271] width 25 height 67
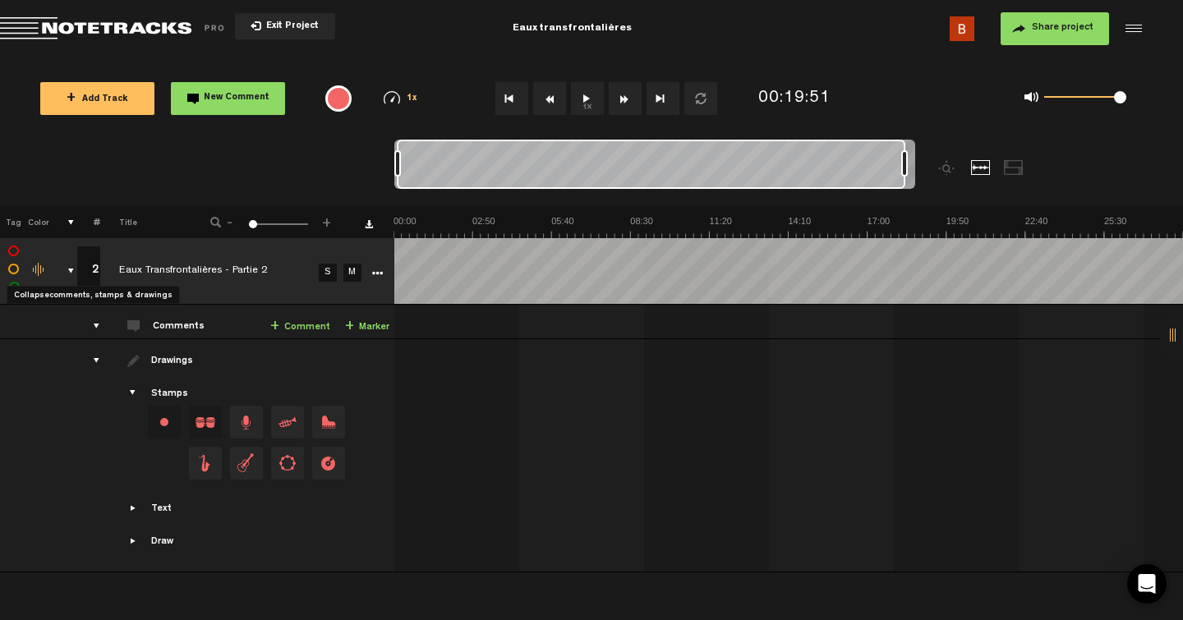
click at [67, 269] on div "comments, stamps & drawings" at bounding box center [64, 271] width 25 height 16
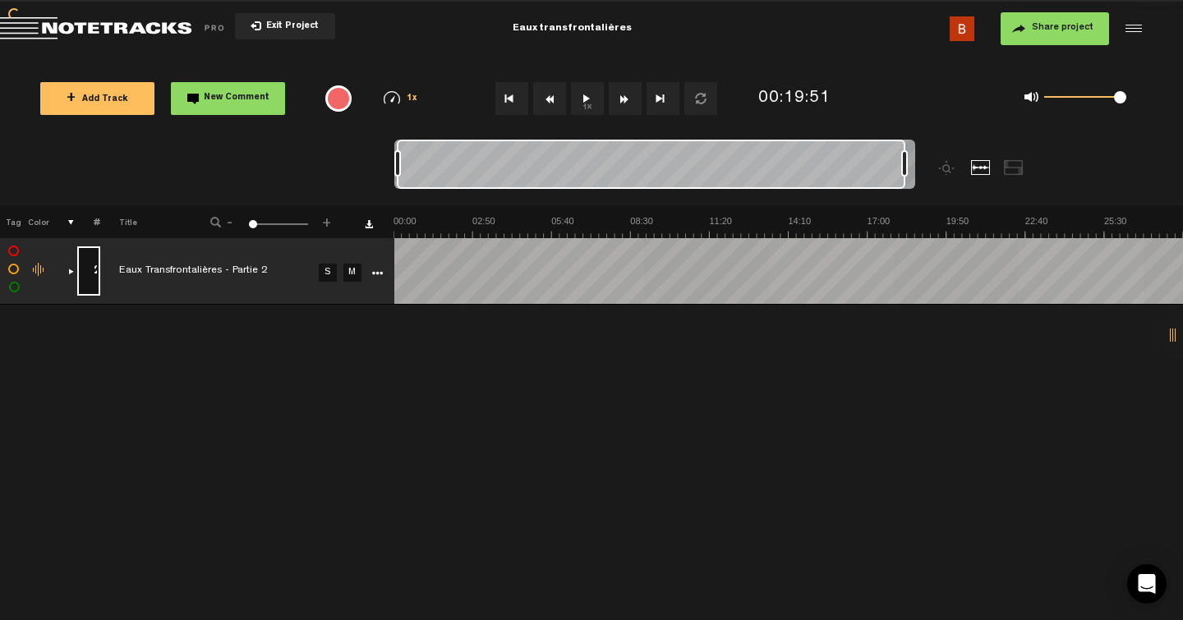
click at [83, 269] on input "2" at bounding box center [88, 270] width 23 height 49
click at [1080, 39] on button "Share project" at bounding box center [1055, 28] width 108 height 33
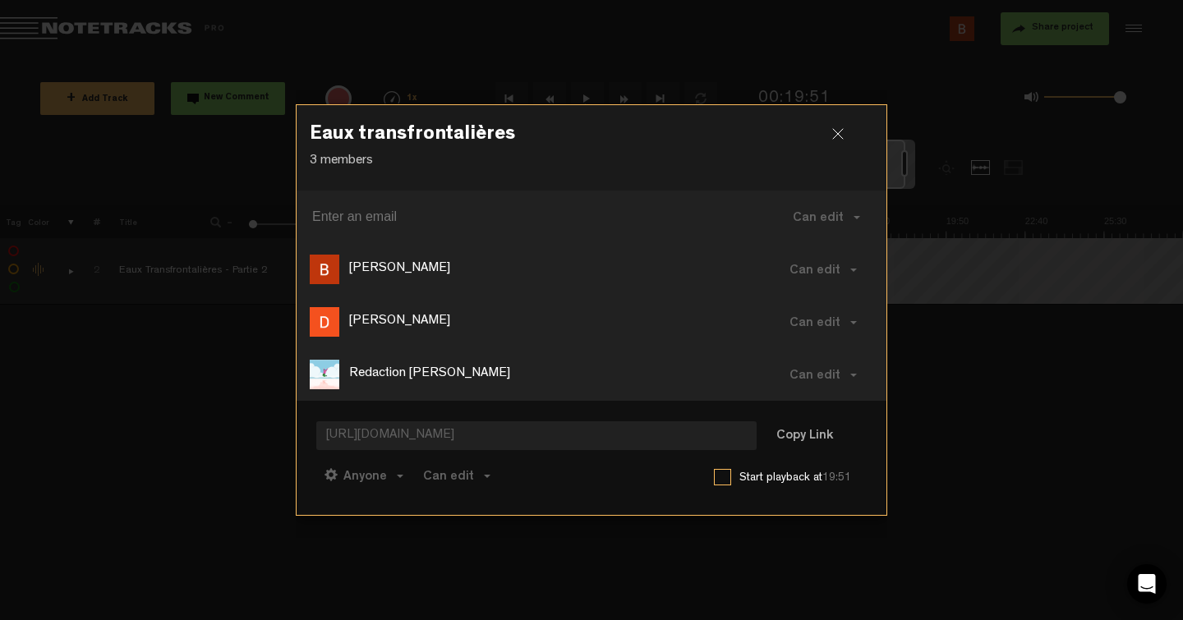
click at [1049, 32] on div at bounding box center [591, 310] width 1183 height 620
click at [812, 433] on button "Copy Link" at bounding box center [805, 437] width 90 height 33
click at [833, 134] on div at bounding box center [844, 140] width 25 height 25
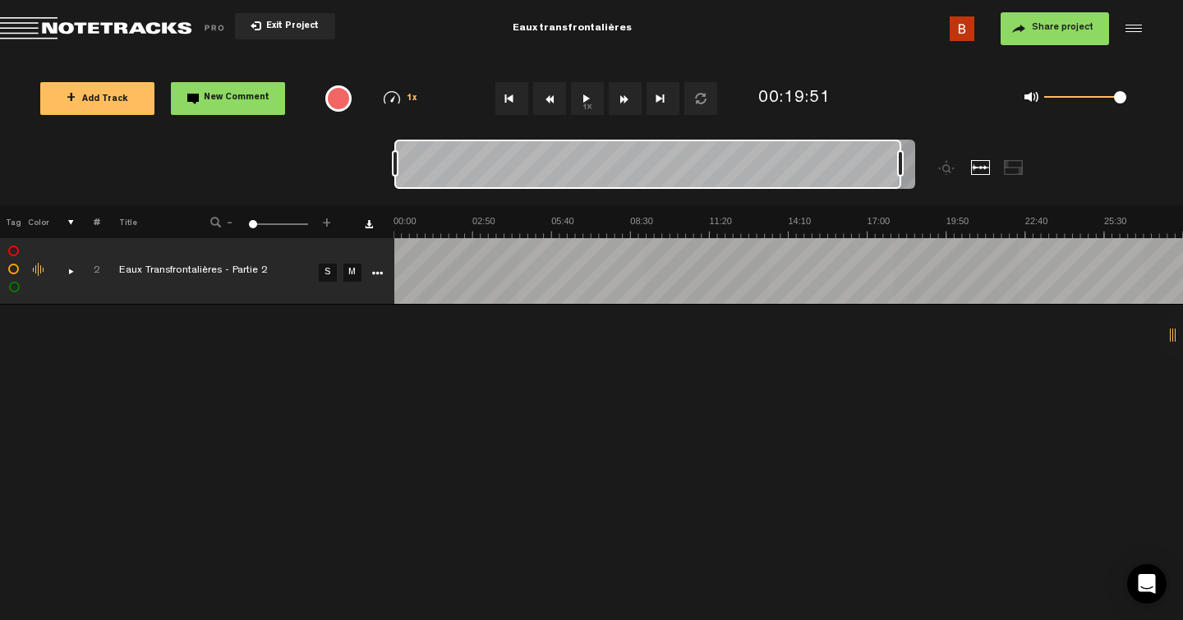
drag, startPoint x: 839, startPoint y: 161, endPoint x: 537, endPoint y: 146, distance: 301.9
click at [537, 146] on div at bounding box center [647, 164] width 507 height 49
